Goal: Obtain resource: Obtain resource

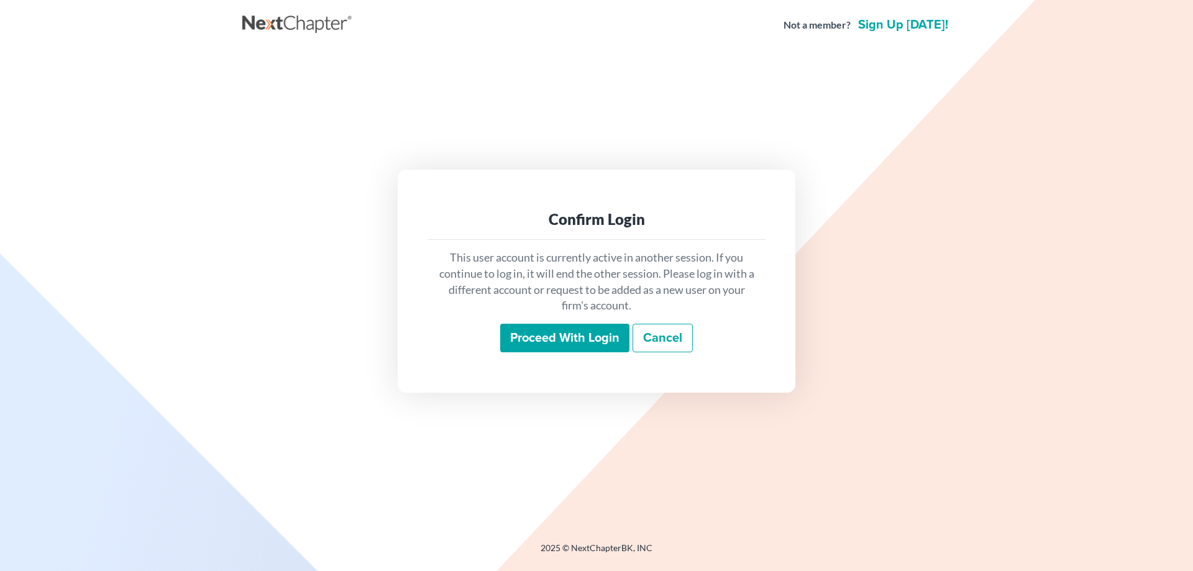
click at [526, 345] on input "Proceed with login" at bounding box center [564, 338] width 129 height 29
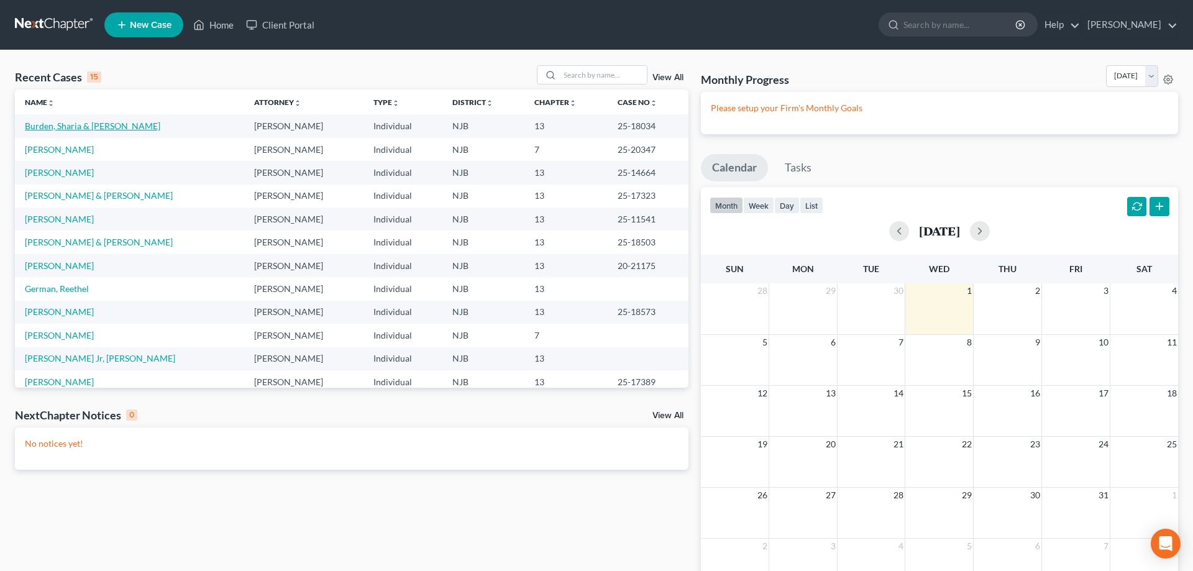
click at [91, 127] on link "Burden, Sharia & Eddie" at bounding box center [92, 126] width 135 height 11
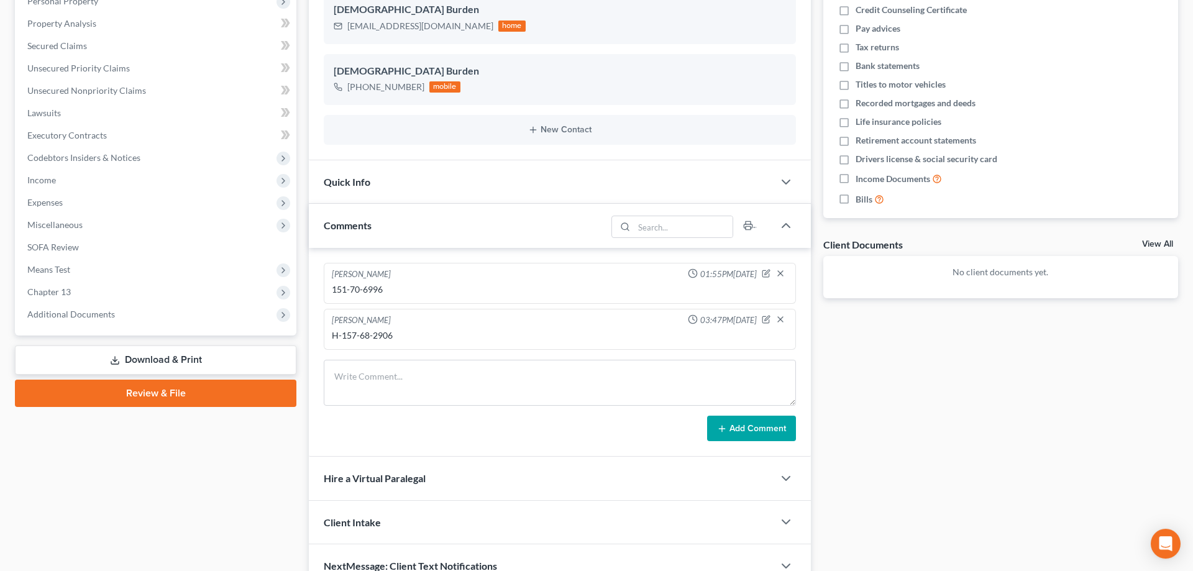
scroll to position [253, 0]
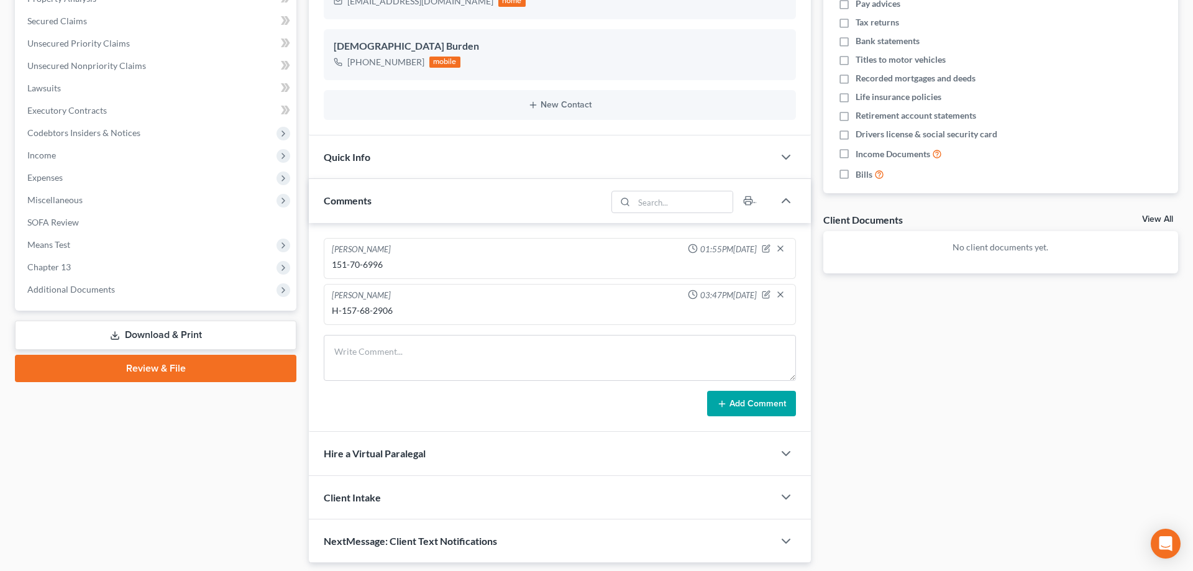
click at [150, 337] on link "Download & Print" at bounding box center [155, 335] width 281 height 29
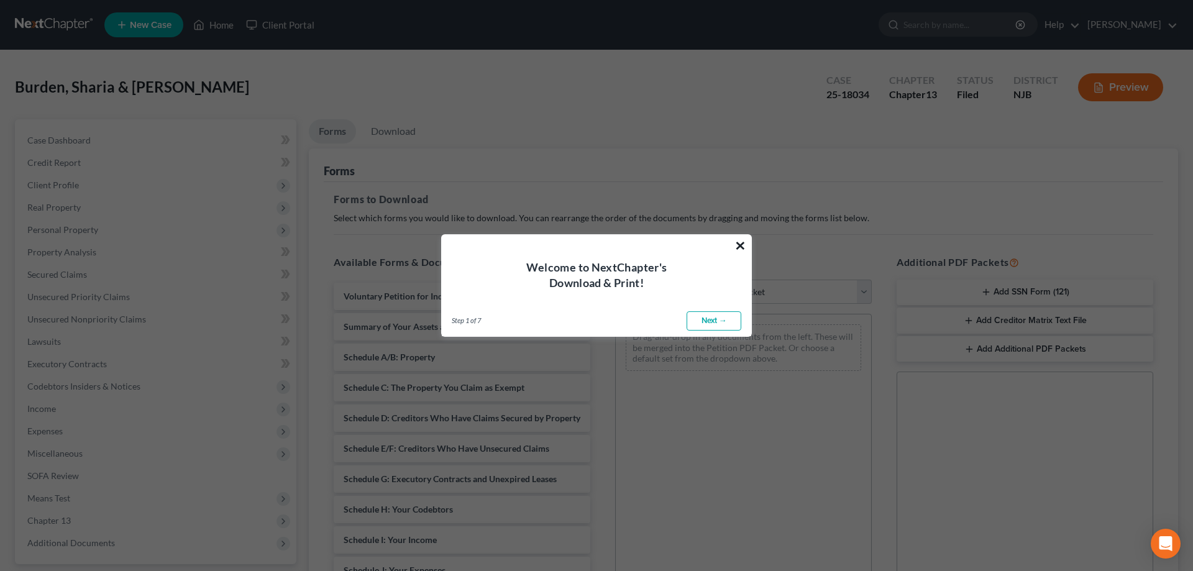
click at [739, 239] on button "×" at bounding box center [740, 245] width 12 height 20
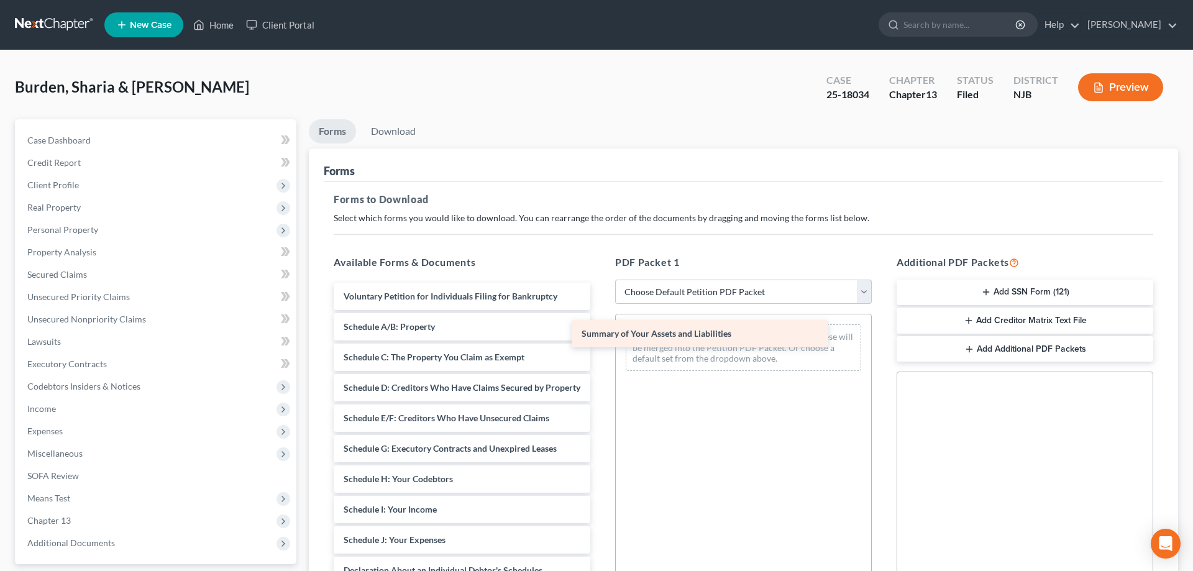
drag, startPoint x: 558, startPoint y: 333, endPoint x: 796, endPoint y: 340, distance: 238.0
click at [600, 340] on div "Summary of Your Assets and Liabilities Voluntary Petition for Individuals Filin…" at bounding box center [462, 537] width 276 height 509
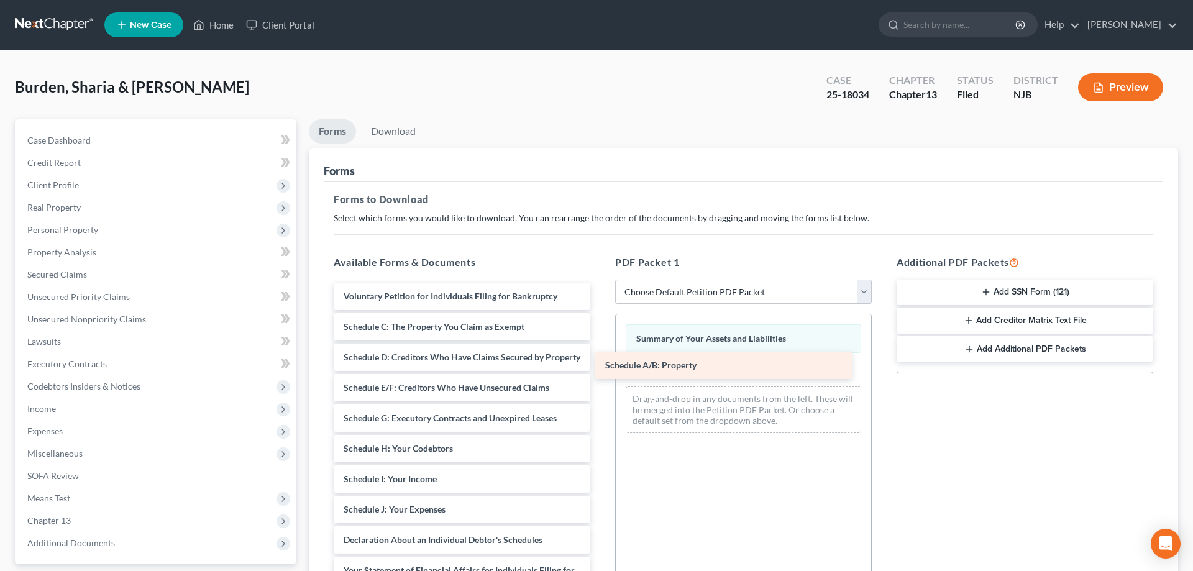
drag, startPoint x: 466, startPoint y: 326, endPoint x: 731, endPoint y: 362, distance: 267.2
click at [600, 362] on div "Schedule A/B: Property Voluntary Petition for Individuals Filing for Bankruptcy…" at bounding box center [462, 522] width 276 height 478
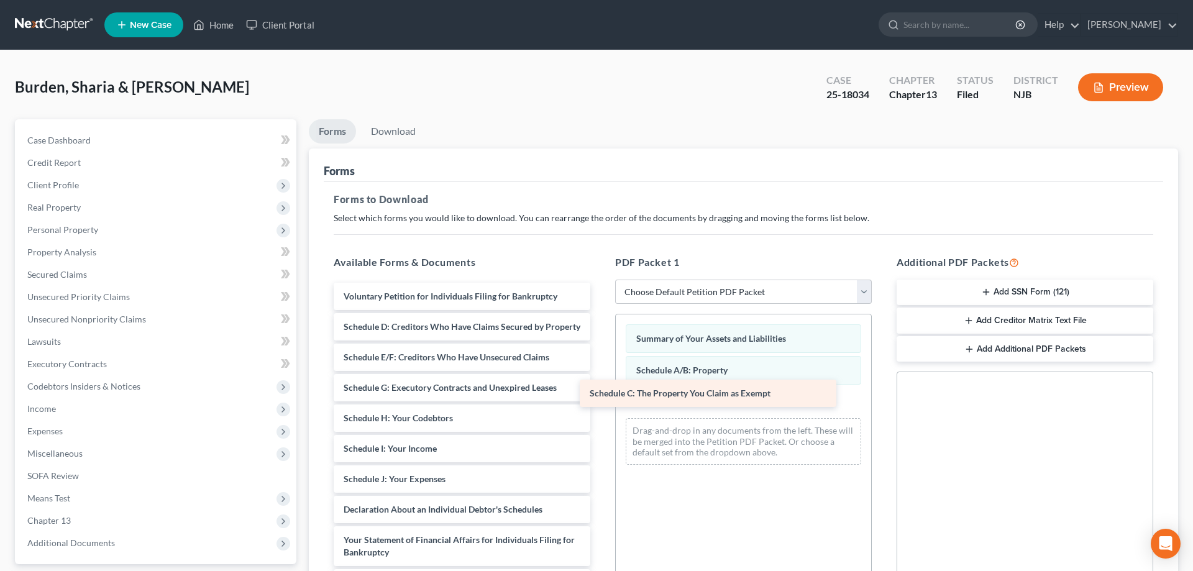
drag, startPoint x: 428, startPoint y: 326, endPoint x: 674, endPoint y: 393, distance: 255.0
click at [600, 393] on div "Schedule C: The Property You Claim as Exempt Voluntary Petition for Individuals…" at bounding box center [462, 507] width 276 height 448
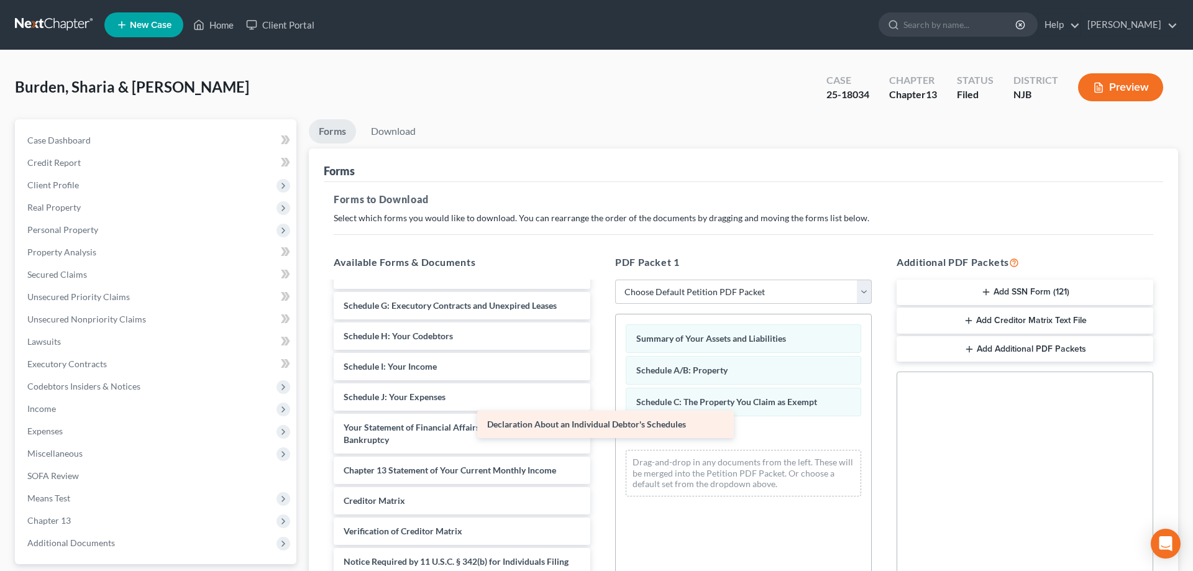
scroll to position [82, 0]
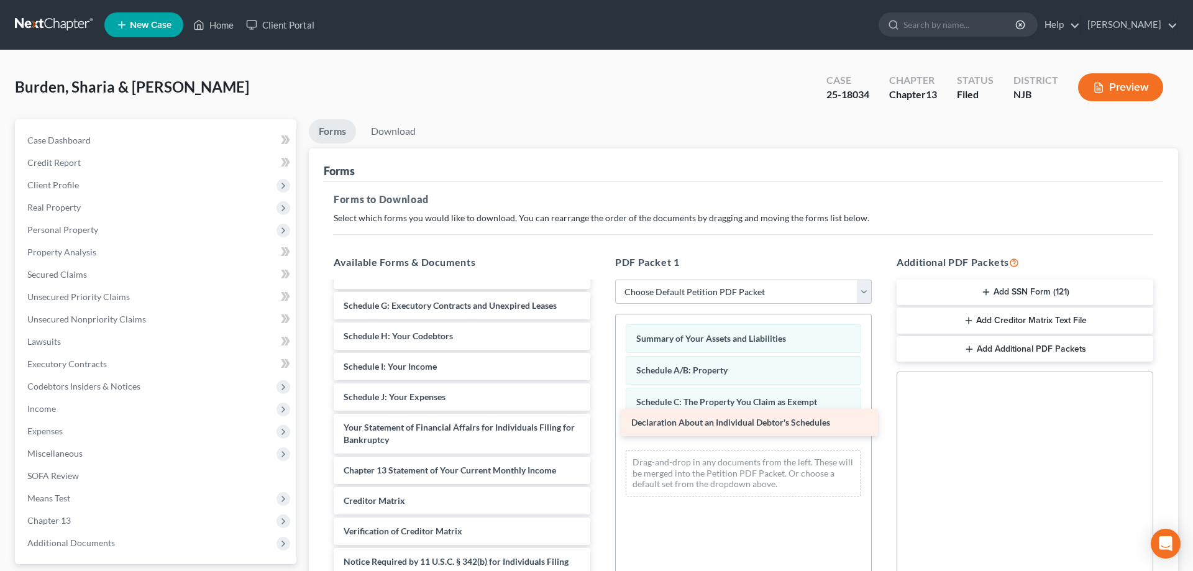
drag, startPoint x: 477, startPoint y: 403, endPoint x: 765, endPoint y: 429, distance: 288.8
click at [600, 429] on div "Declaration About an Individual Debtor's Schedules Voluntary Petition for Indiv…" at bounding box center [462, 409] width 276 height 417
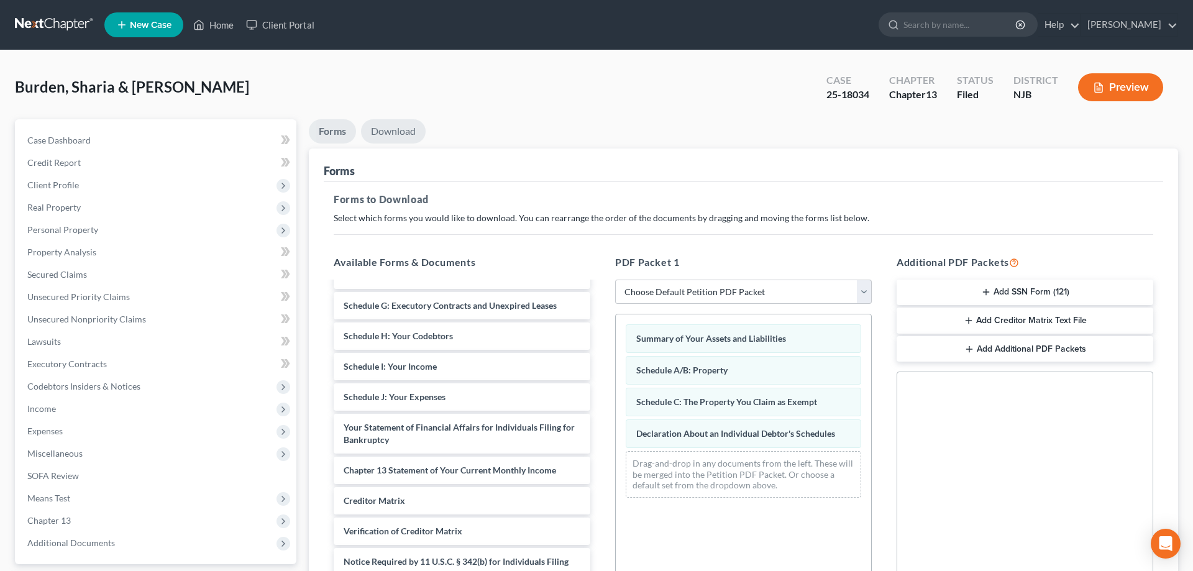
click at [397, 130] on link "Download" at bounding box center [393, 131] width 65 height 24
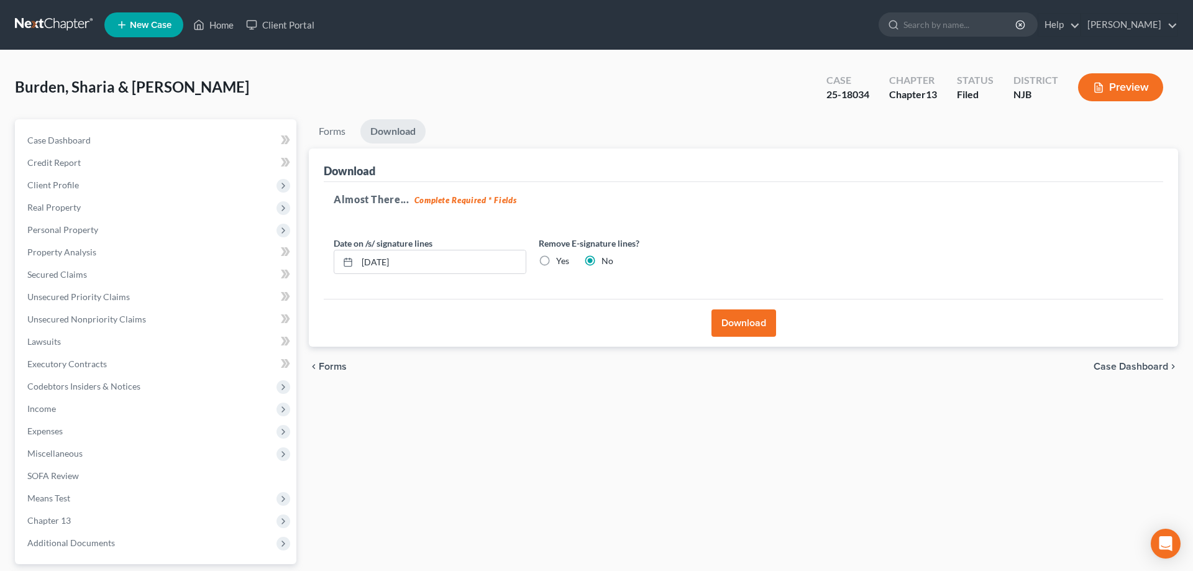
click at [727, 321] on button "Download" at bounding box center [743, 322] width 65 height 27
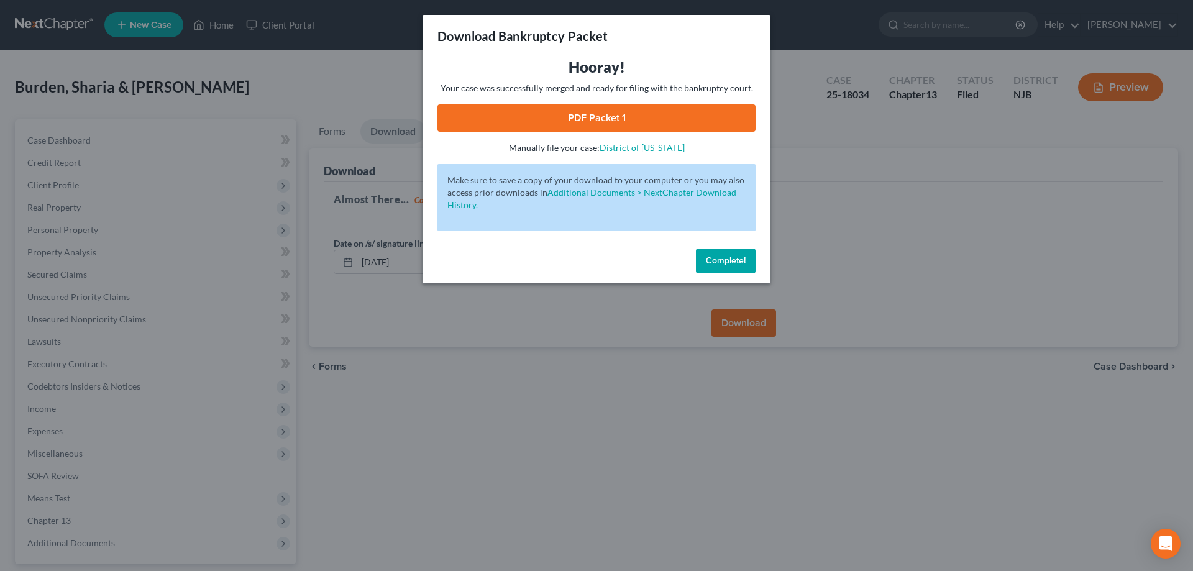
click at [732, 258] on span "Complete!" at bounding box center [726, 260] width 40 height 11
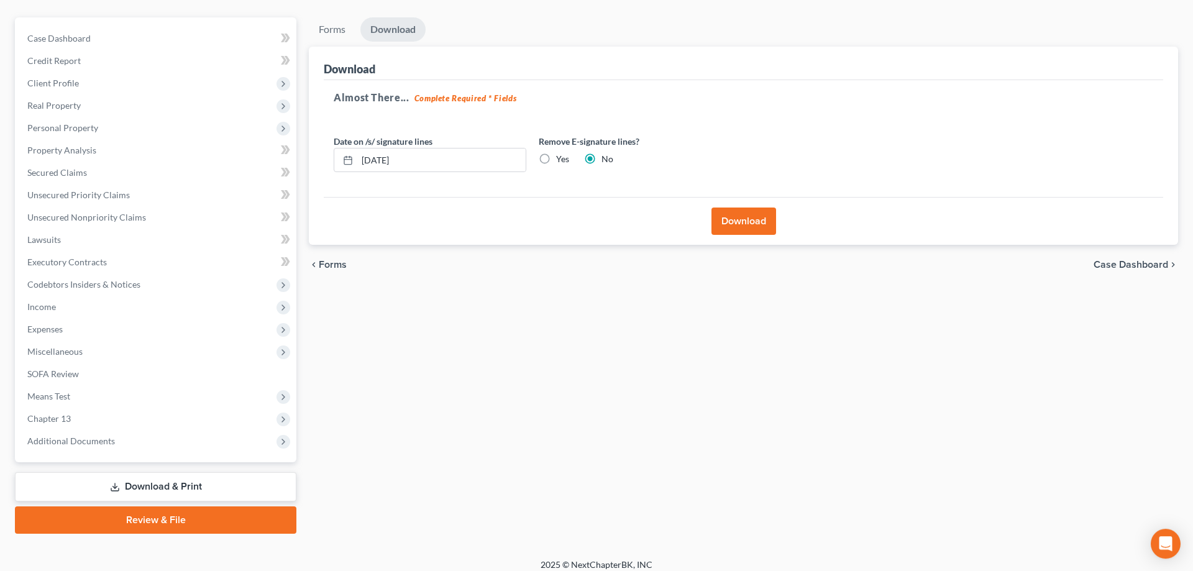
scroll to position [111, 0]
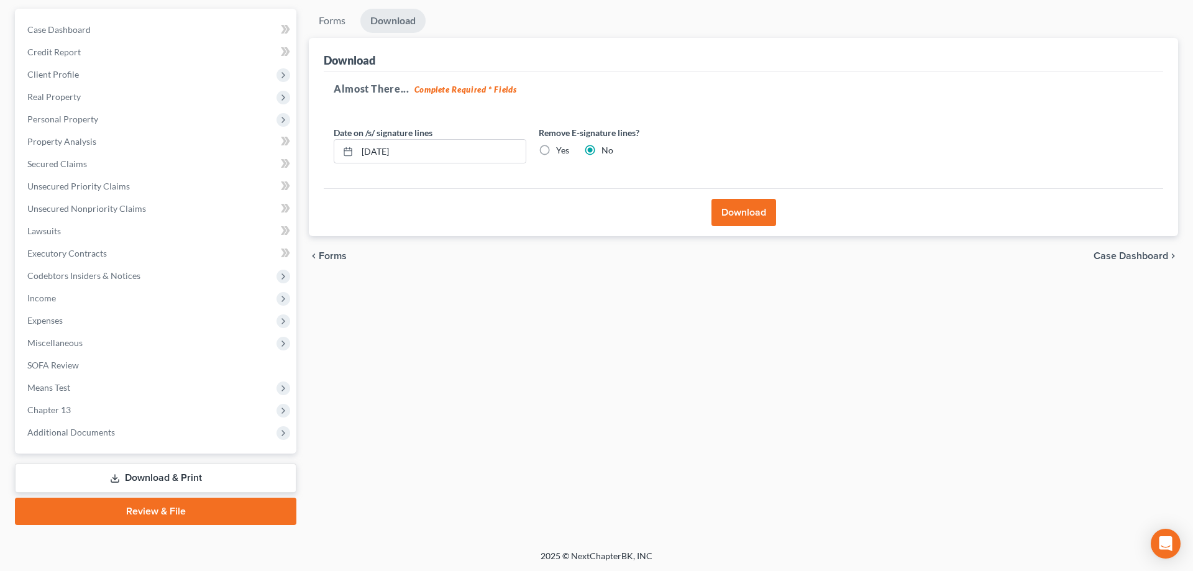
click at [228, 480] on link "Download & Print" at bounding box center [155, 477] width 281 height 29
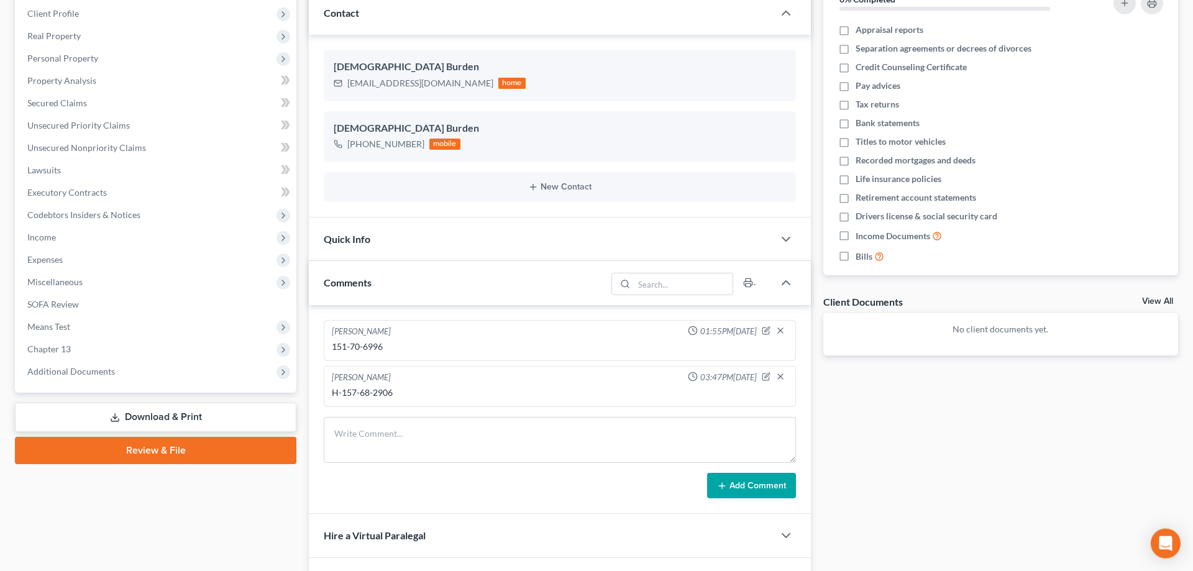
scroll to position [237, 0]
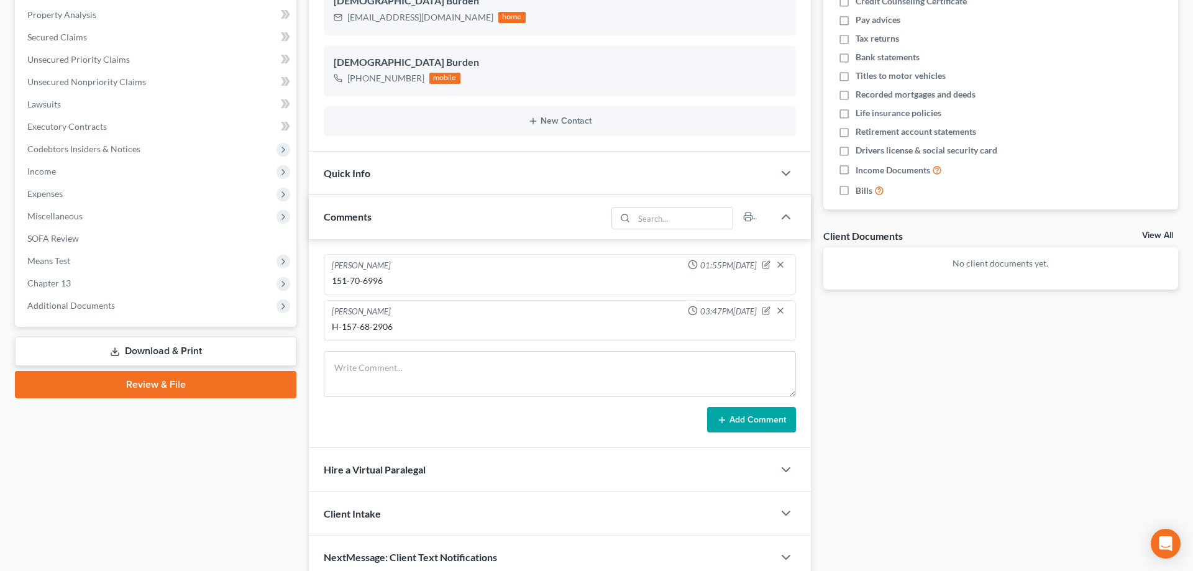
click at [173, 351] on link "Download & Print" at bounding box center [155, 351] width 281 height 29
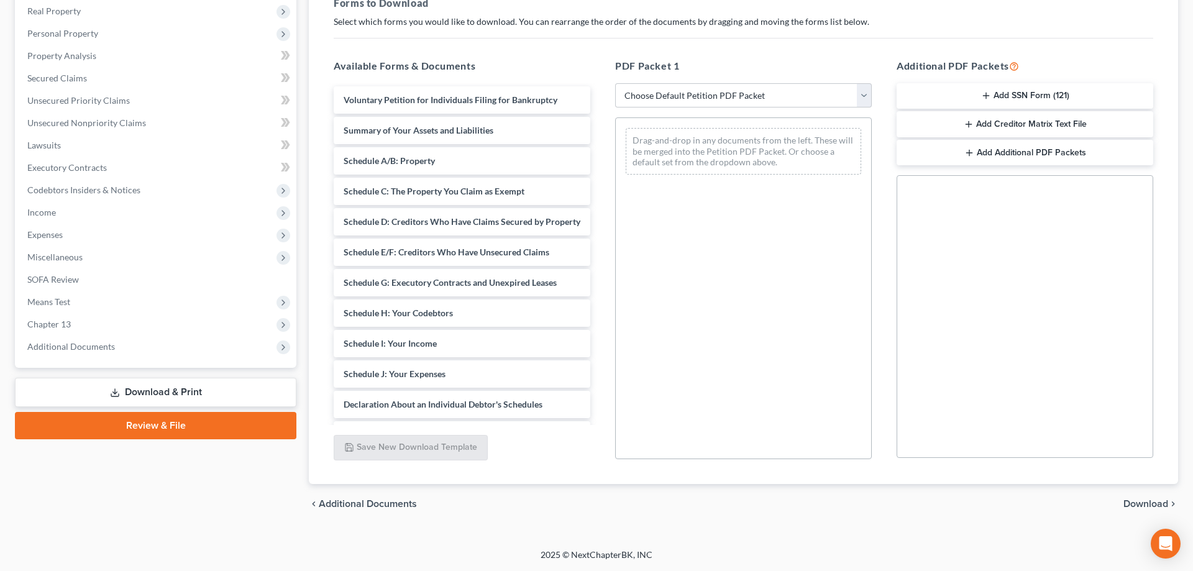
scroll to position [196, 0]
click at [615, 84] on select "Choose Default Petition PDF Packet Complete Bankruptcy Petition (all forms and …" at bounding box center [743, 96] width 257 height 25
click at [681, 345] on div "Drag-and-drop in any documents from the left. These will be merged into the Pet…" at bounding box center [743, 289] width 257 height 342
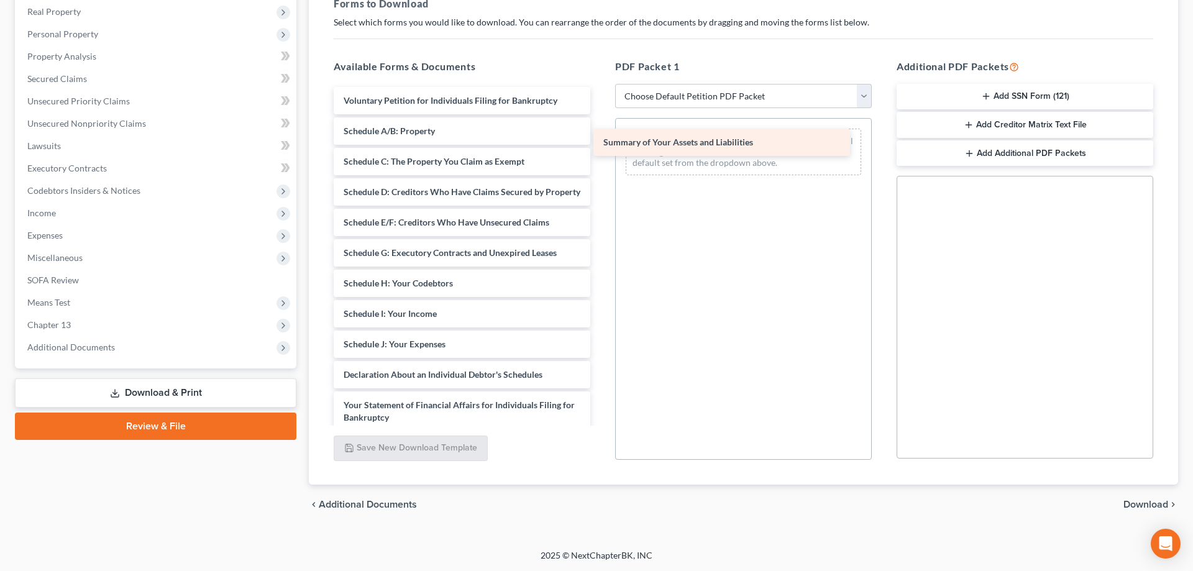
drag, startPoint x: 444, startPoint y: 123, endPoint x: 716, endPoint y: 130, distance: 272.2
click at [600, 130] on div "Summary of Your Assets and Liabilities Voluntary Petition for Individuals Filin…" at bounding box center [462, 341] width 276 height 509
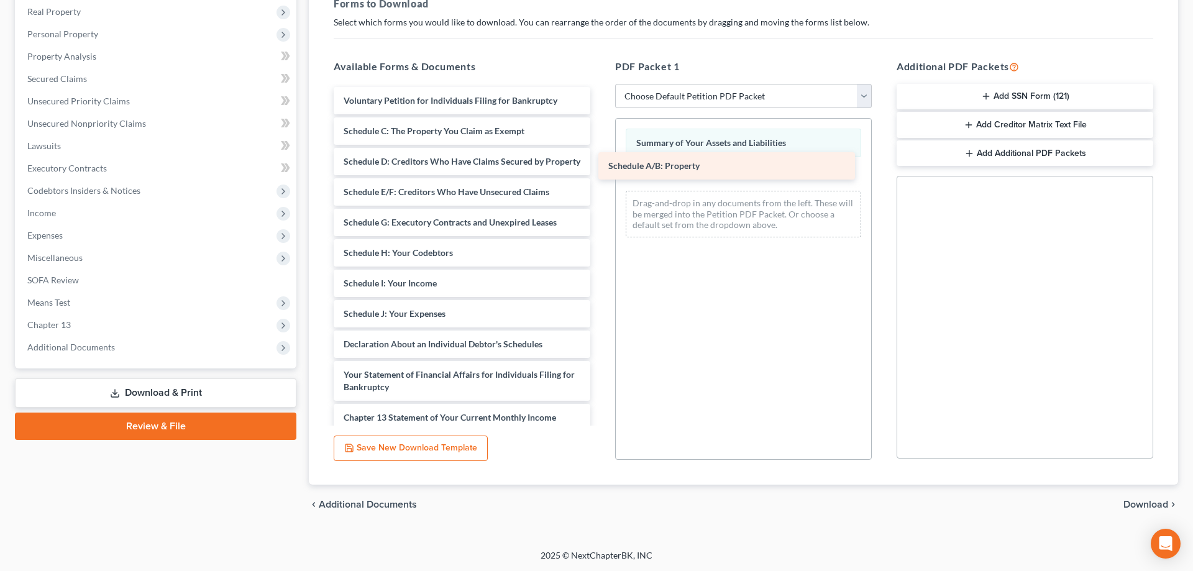
drag, startPoint x: 429, startPoint y: 134, endPoint x: 693, endPoint y: 169, distance: 267.0
click at [600, 169] on div "Schedule A/B: Property Voluntary Petition for Individuals Filing for Bankruptcy…" at bounding box center [462, 326] width 276 height 478
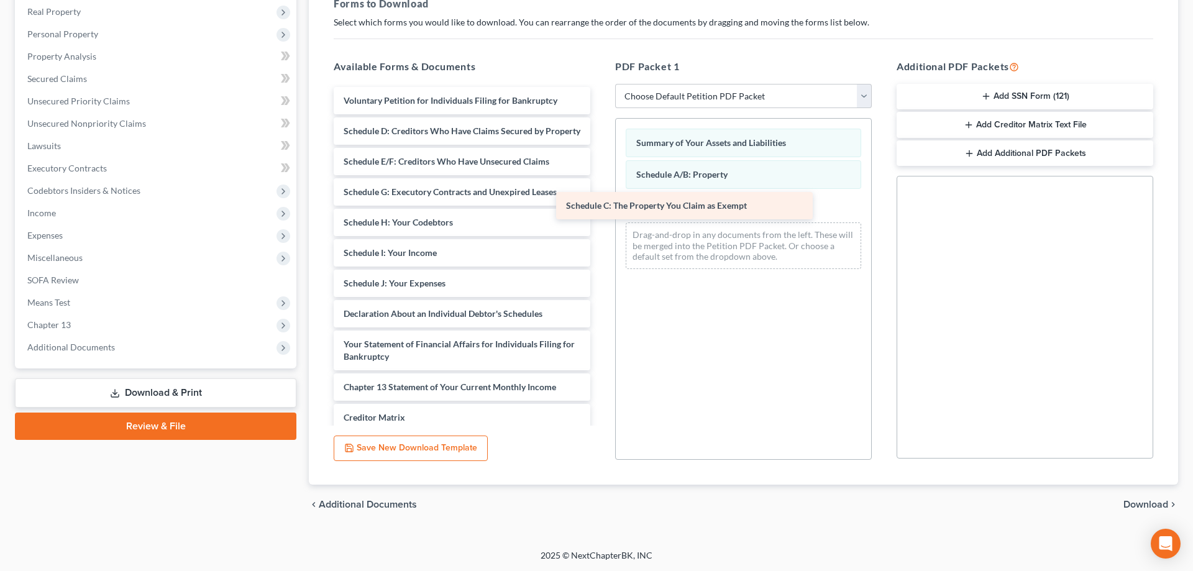
drag, startPoint x: 394, startPoint y: 135, endPoint x: 617, endPoint y: 210, distance: 234.7
click at [600, 210] on div "Schedule C: The Property You Claim as Exempt Voluntary Petition for Individuals…" at bounding box center [462, 311] width 276 height 448
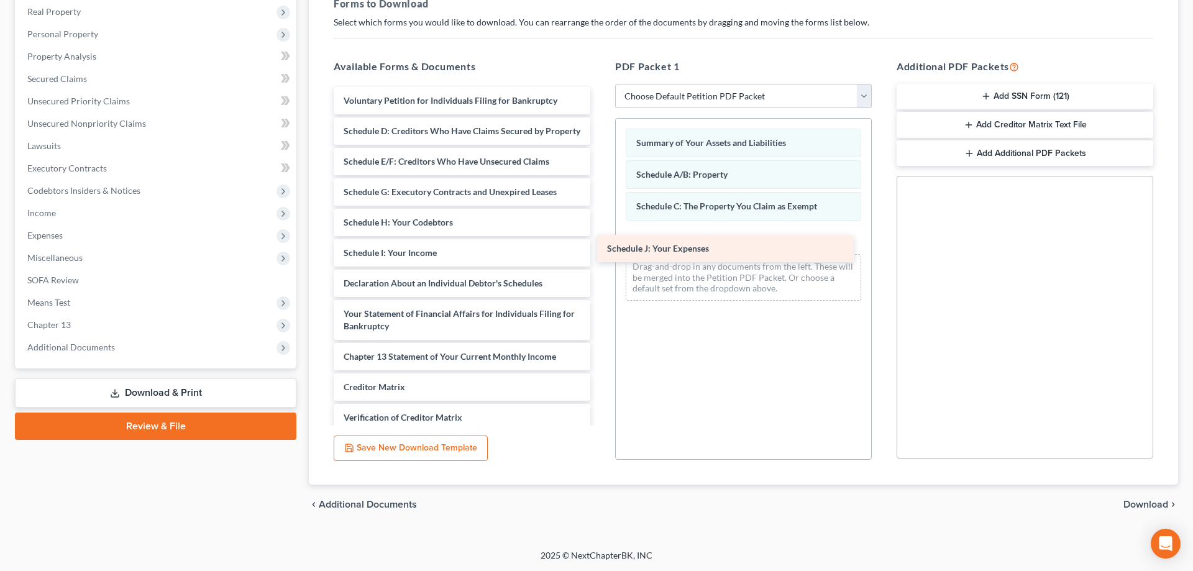
drag, startPoint x: 404, startPoint y: 285, endPoint x: 668, endPoint y: 249, distance: 266.4
click at [600, 249] on div "Schedule J: Your Expenses Voluntary Petition for Individuals Filing for Bankrup…" at bounding box center [462, 295] width 276 height 417
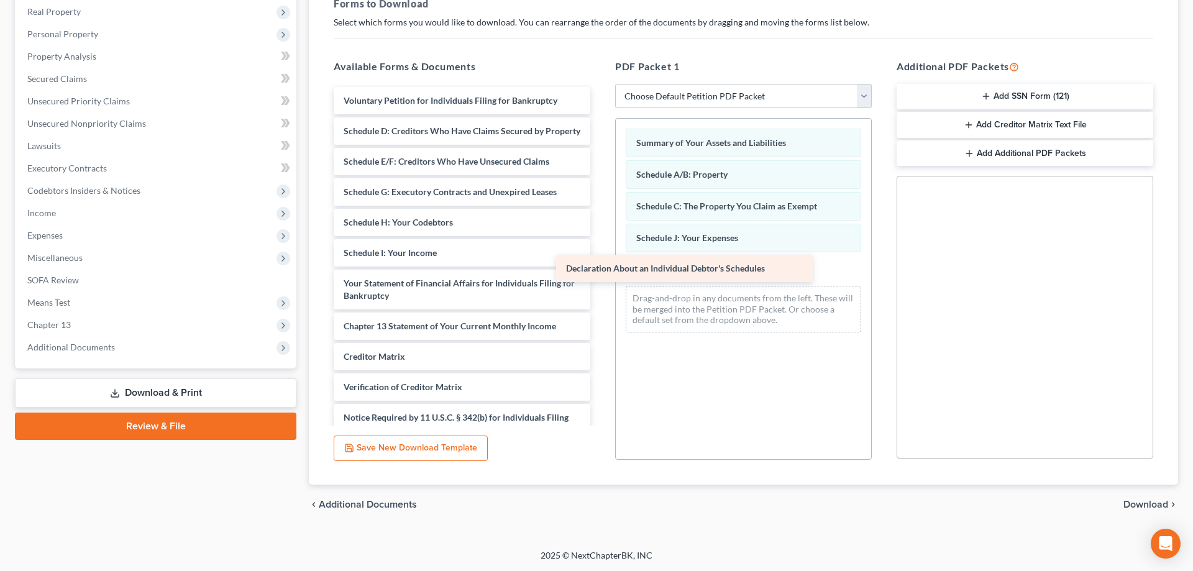
drag, startPoint x: 498, startPoint y: 285, endPoint x: 730, endPoint y: 271, distance: 232.1
click at [600, 271] on div "Declaration About an Individual Debtor's Schedules Voluntary Petition for Indiv…" at bounding box center [462, 280] width 276 height 387
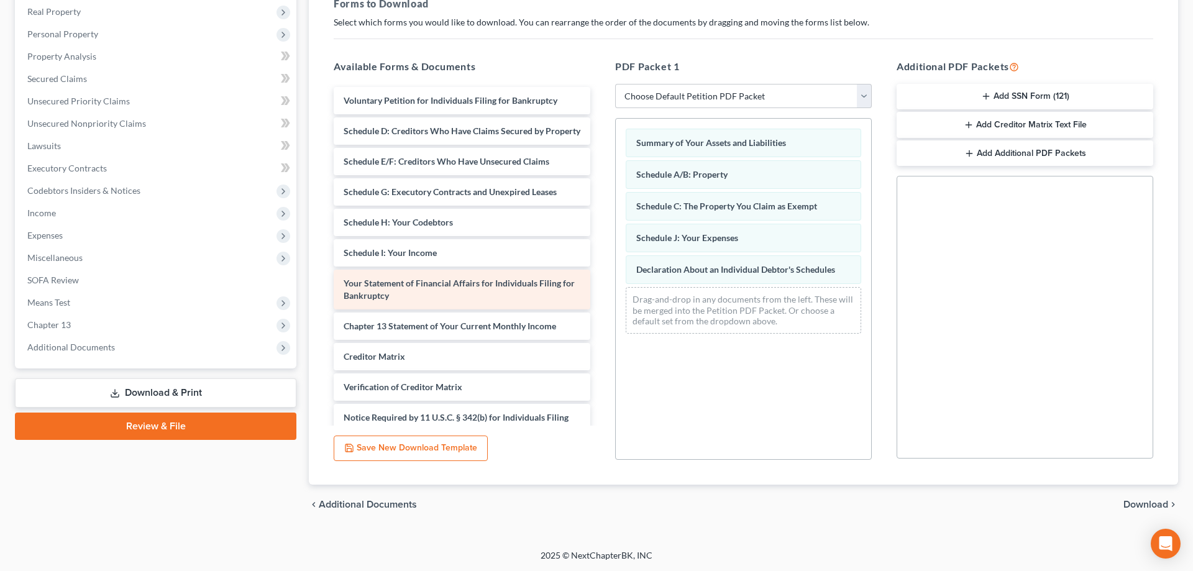
scroll to position [6, 0]
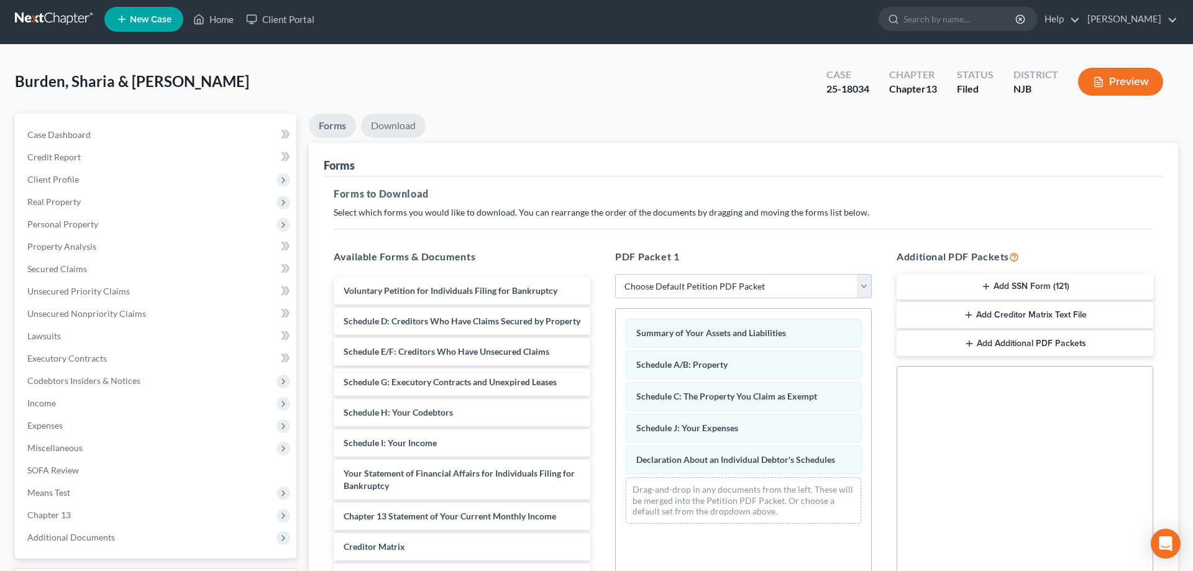
click at [403, 126] on link "Download" at bounding box center [393, 126] width 65 height 24
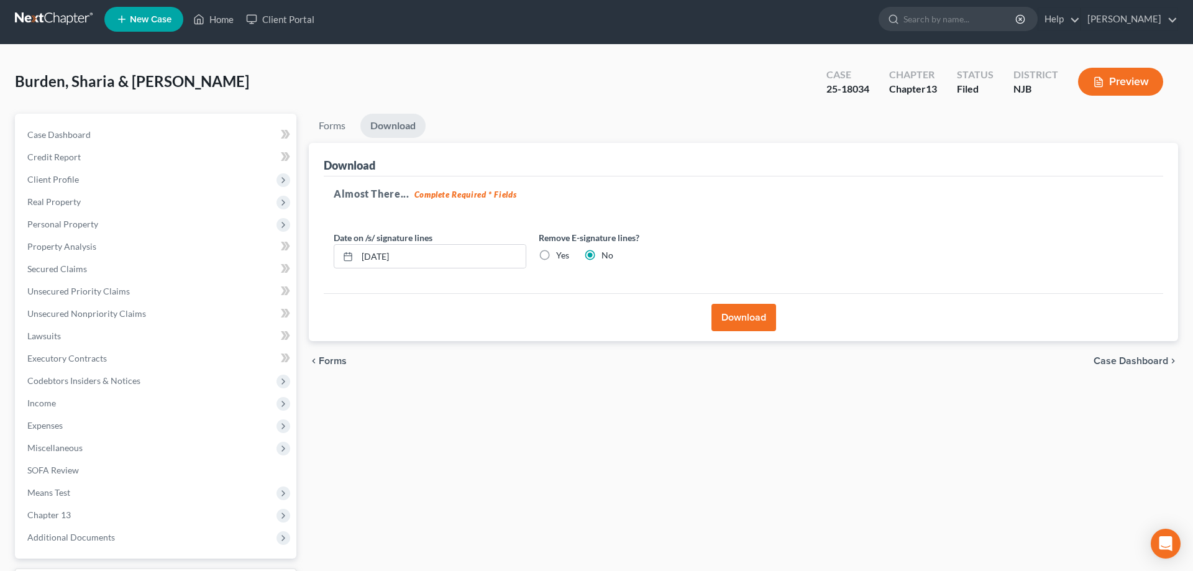
click at [763, 318] on button "Download" at bounding box center [743, 317] width 65 height 27
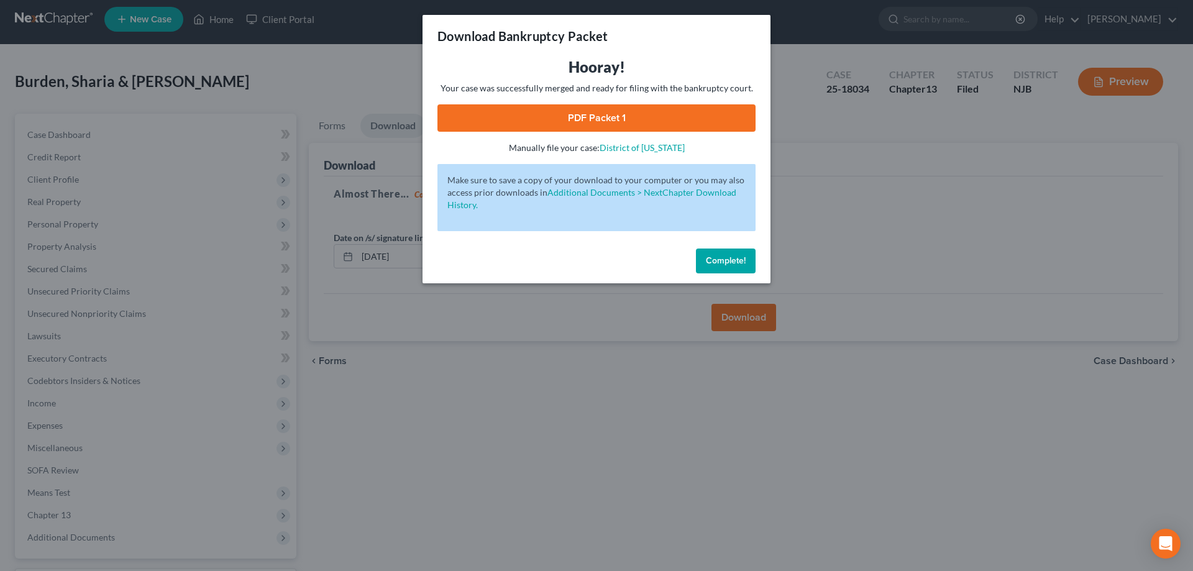
click at [620, 111] on link "PDF Packet 1" at bounding box center [596, 117] width 318 height 27
click at [745, 258] on button "Complete!" at bounding box center [726, 260] width 60 height 25
